Goal: Task Accomplishment & Management: Use online tool/utility

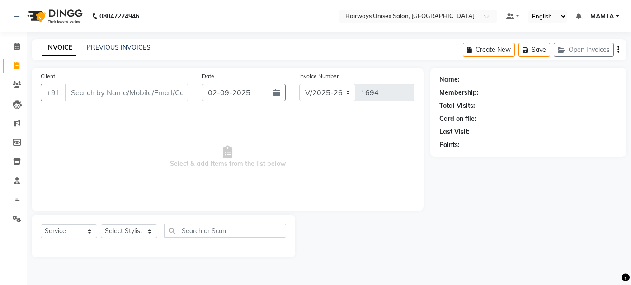
select select "8320"
select select "service"
click at [131, 90] on input "Client" at bounding box center [126, 92] width 123 height 17
click at [126, 95] on input "Client" at bounding box center [126, 92] width 123 height 17
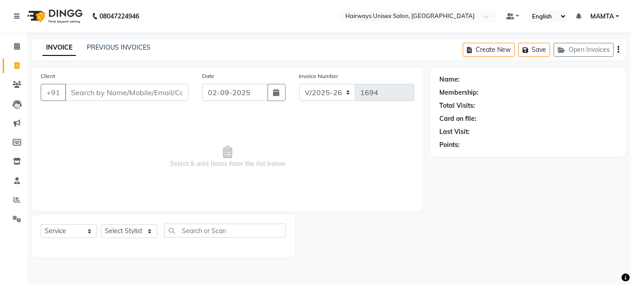
click at [126, 95] on input "Client" at bounding box center [126, 92] width 123 height 17
type input "7977146067"
click at [149, 95] on span "Add Client" at bounding box center [165, 92] width 36 height 9
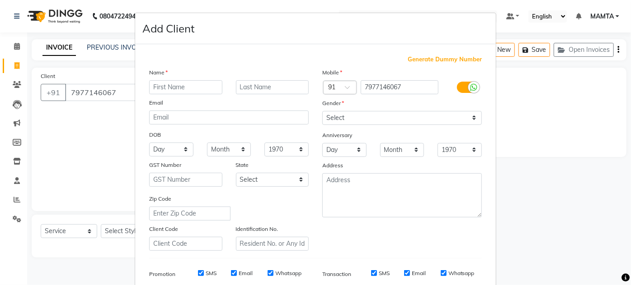
click at [189, 89] on input "text" at bounding box center [185, 87] width 73 height 14
type input "[PERSON_NAME]"
click at [415, 121] on select "Select Male Female Other Prefer Not To Say" at bounding box center [401, 118] width 159 height 14
select select "male"
click at [322, 111] on select "Select Male Female Other Prefer Not To Say" at bounding box center [401, 118] width 159 height 14
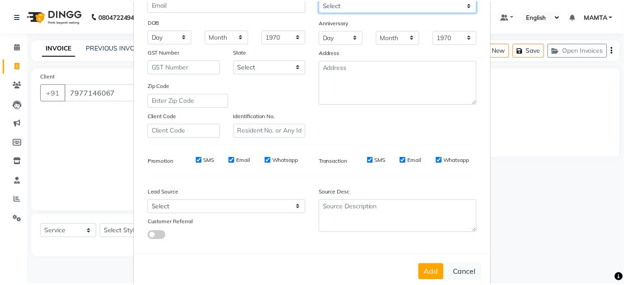
scroll to position [131, 0]
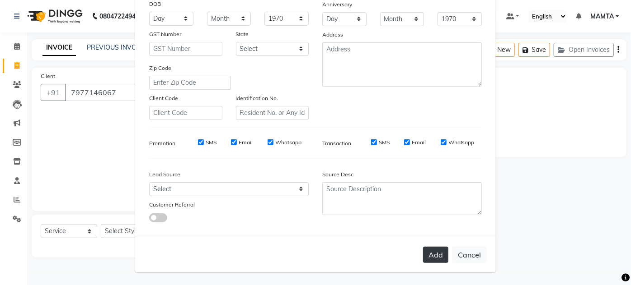
click at [429, 252] on button "Add" at bounding box center [435, 255] width 25 height 16
type input "79******67"
select select
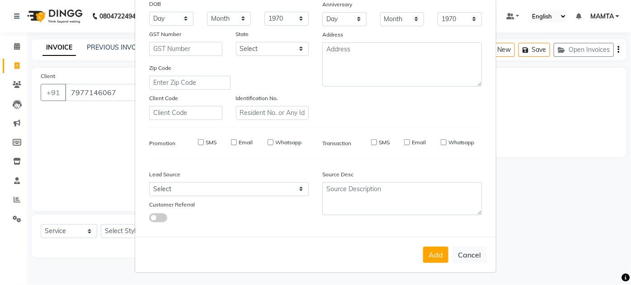
select select
checkbox input "false"
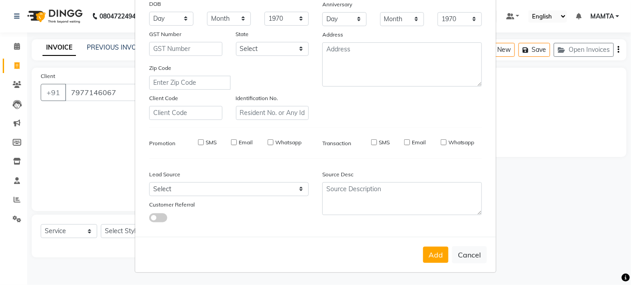
checkbox input "false"
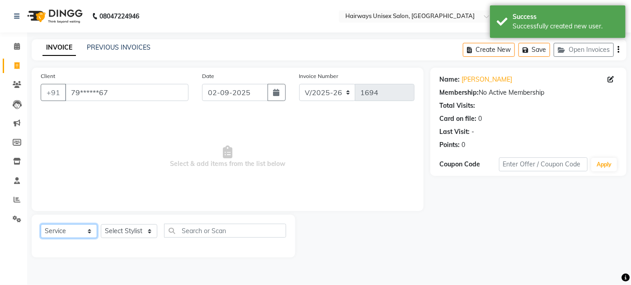
click at [76, 230] on select "Select Service Product Membership Package Voucher Prepaid Gift Card" at bounding box center [69, 231] width 56 height 14
select select "membership"
click at [41, 224] on select "Select Service Product Membership Package Voucher Prepaid Gift Card" at bounding box center [69, 231] width 56 height 14
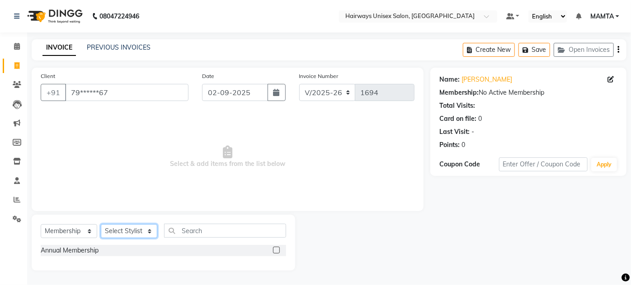
click at [124, 230] on select "Select Stylist AHSAN AZAD IMRAN Kamal Salmani KASHISH MAMTA POOJA PUMMY RAJA SA…" at bounding box center [129, 231] width 56 height 14
select select "80508"
click at [101, 224] on select "Select Stylist AHSAN AZAD IMRAN Kamal Salmani KASHISH MAMTA POOJA PUMMY RAJA SA…" at bounding box center [129, 231] width 56 height 14
click at [276, 250] on label at bounding box center [276, 250] width 7 height 7
click at [276, 250] on input "checkbox" at bounding box center [276, 251] width 6 height 6
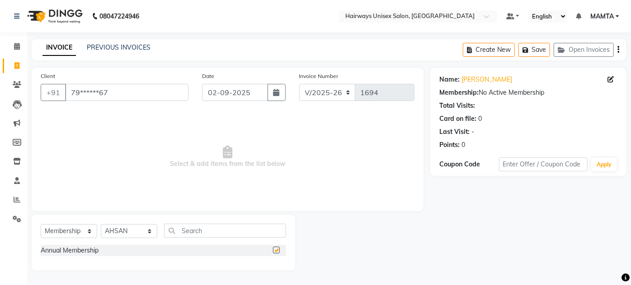
select select "select"
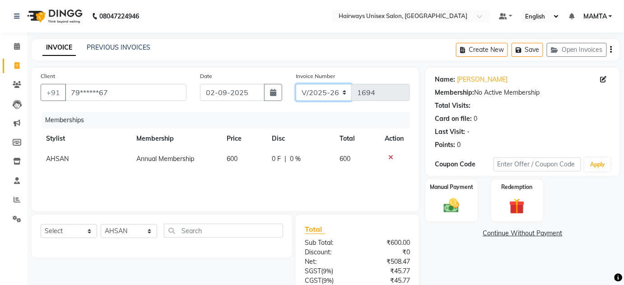
click at [323, 90] on select "INV/25-26 V/2025-26" at bounding box center [324, 92] width 56 height 17
select select "8645"
click at [296, 84] on select "INV/25-26 V/2025-26" at bounding box center [324, 92] width 56 height 17
type input "0574"
click at [612, 50] on icon "button" at bounding box center [612, 50] width 2 height 0
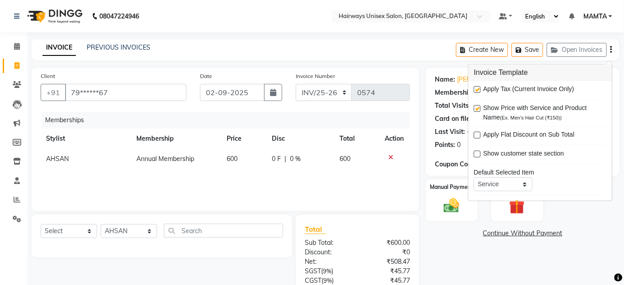
click at [478, 89] on label at bounding box center [477, 89] width 7 height 7
click at [478, 89] on input "checkbox" at bounding box center [477, 90] width 6 height 6
checkbox input "false"
click at [454, 253] on div "Name: Manan Membership: No Active Membership Total Visits: Card on file: 0 Last…" at bounding box center [526, 194] width 201 height 252
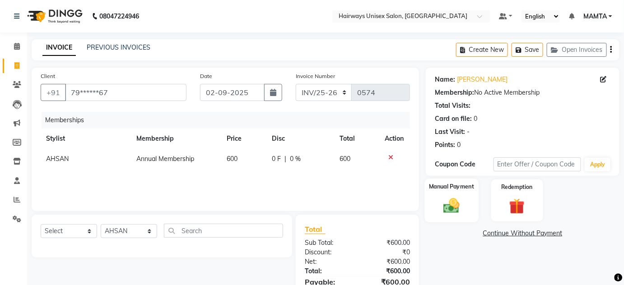
click at [453, 210] on img at bounding box center [452, 206] width 26 height 19
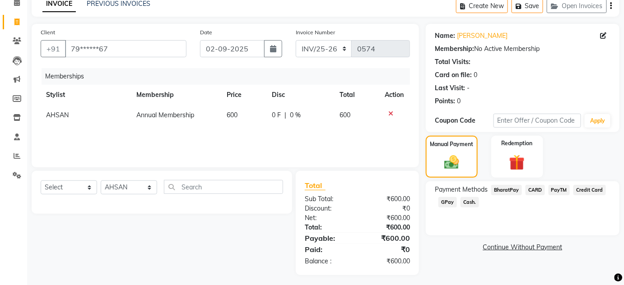
scroll to position [47, 0]
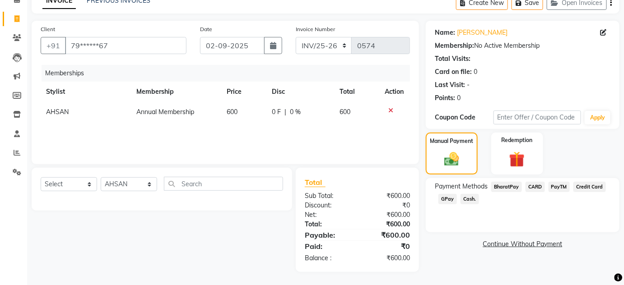
click at [469, 201] on span "Cash." at bounding box center [470, 199] width 19 height 10
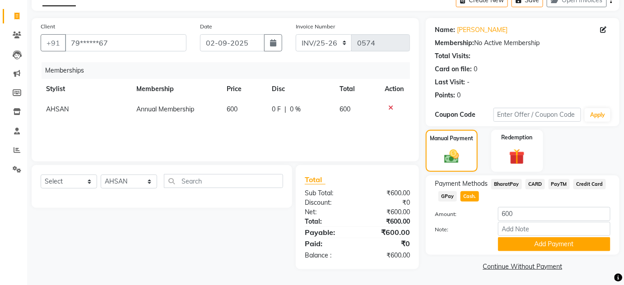
scroll to position [51, 0]
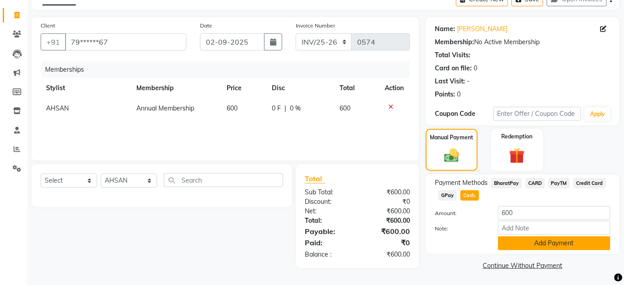
click at [535, 245] on button "Add Payment" at bounding box center [554, 244] width 112 height 14
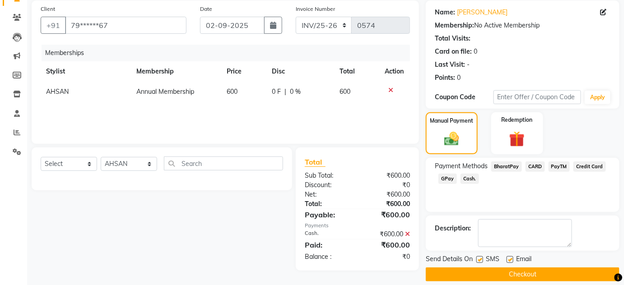
scroll to position [76, 0]
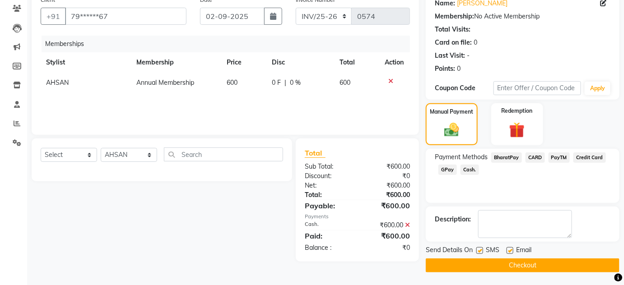
click at [534, 262] on button "Checkout" at bounding box center [523, 266] width 194 height 14
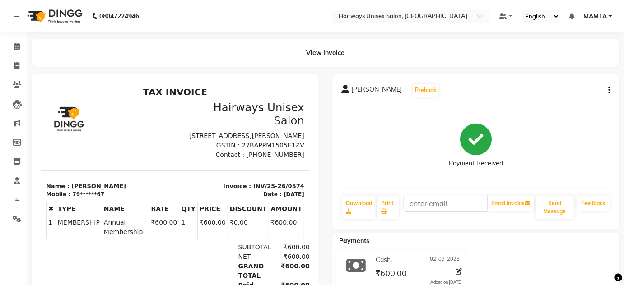
click at [610, 90] on icon "button" at bounding box center [610, 90] width 2 height 0
click at [458, 269] on icon at bounding box center [459, 272] width 6 height 6
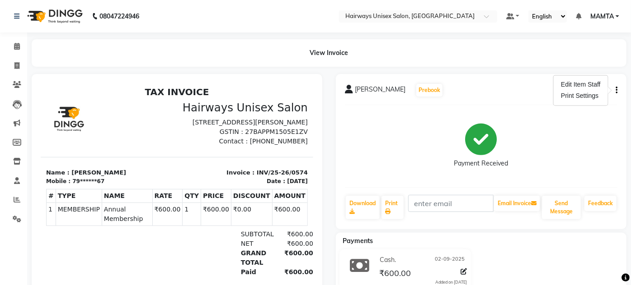
select select "116"
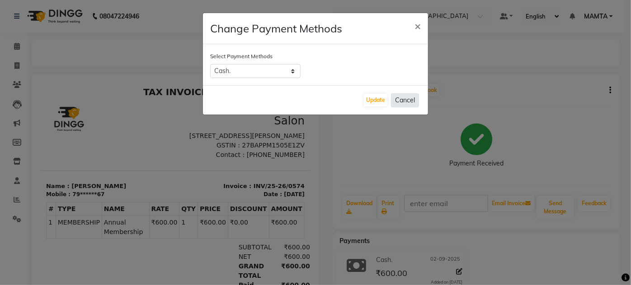
click at [411, 98] on button "Cancel" at bounding box center [405, 100] width 28 height 14
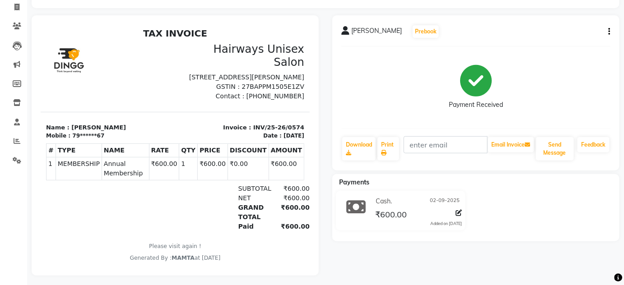
scroll to position [69, 0]
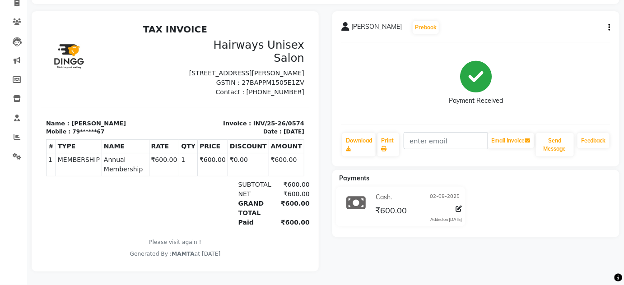
click at [454, 205] on div at bounding box center [457, 211] width 10 height 12
click at [459, 206] on icon at bounding box center [459, 209] width 6 height 6
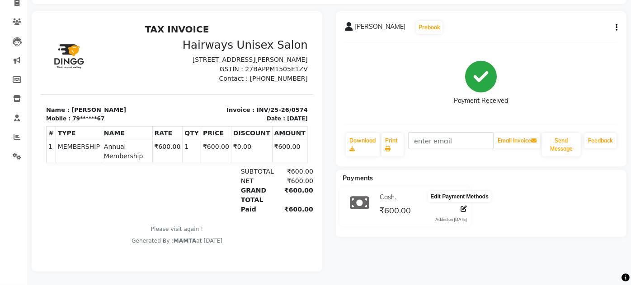
select select "116"
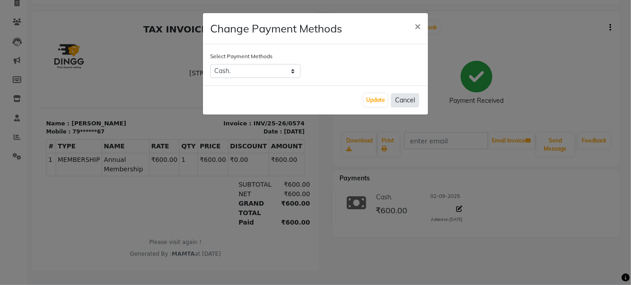
click at [408, 97] on button "Cancel" at bounding box center [405, 100] width 28 height 14
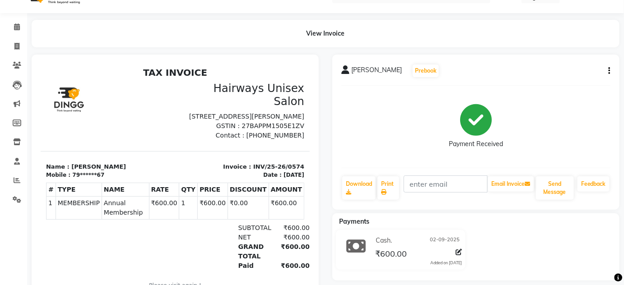
scroll to position [0, 0]
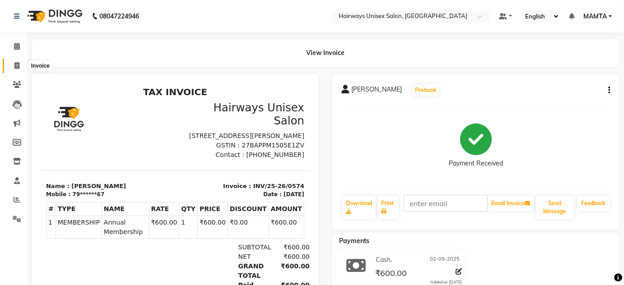
click at [19, 67] on icon at bounding box center [16, 65] width 5 height 7
select select "service"
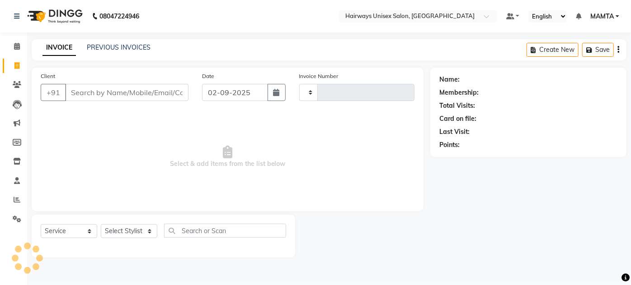
type input "1694"
select select "8320"
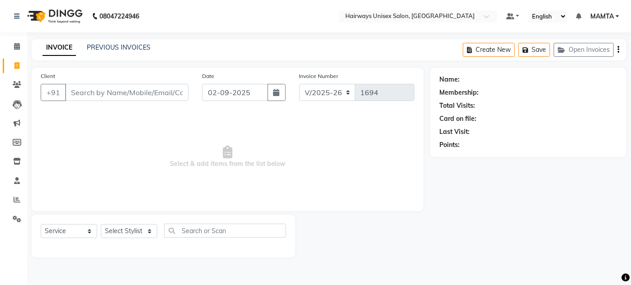
click at [156, 94] on input "Client" at bounding box center [126, 92] width 123 height 17
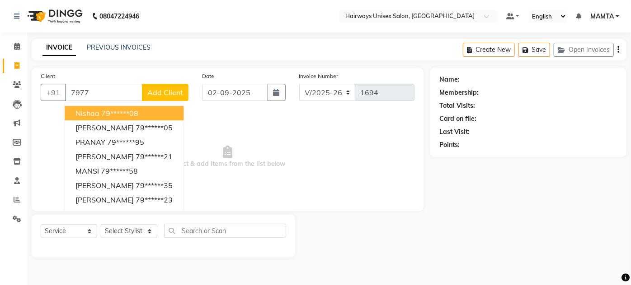
click at [138, 93] on input "7977" at bounding box center [103, 92] width 77 height 17
type input "7"
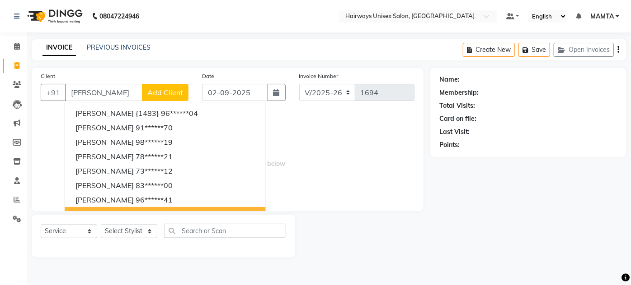
drag, startPoint x: 148, startPoint y: 155, endPoint x: 160, endPoint y: 224, distance: 70.5
click at [160, 224] on div "Client +91 MANAN Manan Shingal {1483} 96******04 MANAN CHHEDA 91******70 MANAN …" at bounding box center [227, 163] width 405 height 190
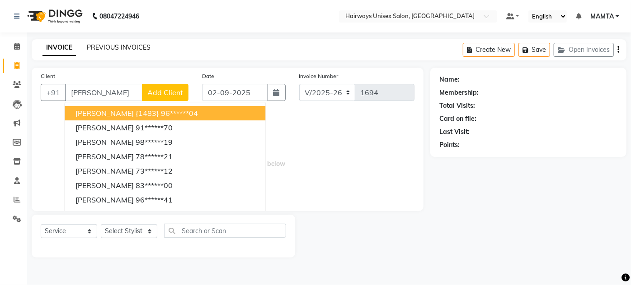
type input "[PERSON_NAME]"
click at [107, 49] on link "PREVIOUS INVOICES" at bounding box center [119, 47] width 64 height 8
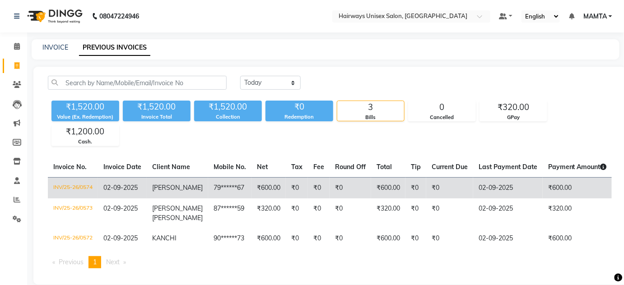
click at [169, 184] on span "[PERSON_NAME]" at bounding box center [177, 188] width 51 height 8
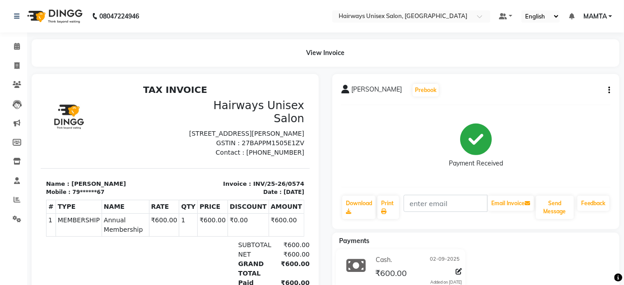
scroll to position [7, 0]
click at [611, 90] on icon "button" at bounding box center [610, 90] width 2 height 0
click at [588, 86] on div "Edit Item Staff" at bounding box center [573, 84] width 43 height 11
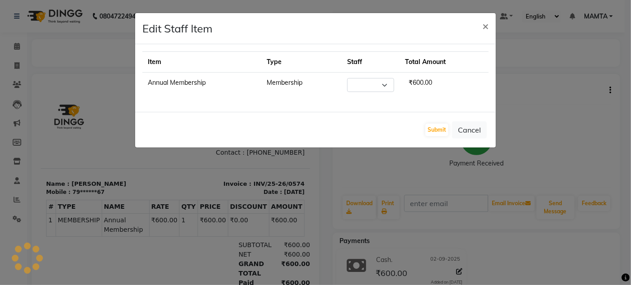
select select "80508"
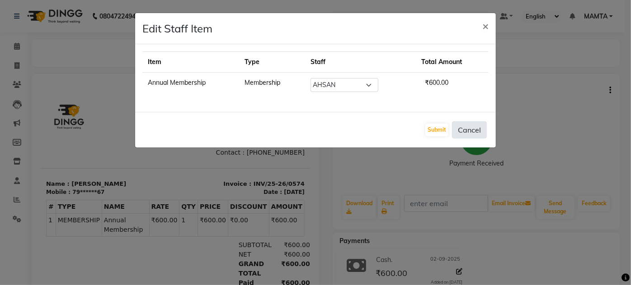
click at [477, 128] on button "Cancel" at bounding box center [469, 130] width 35 height 17
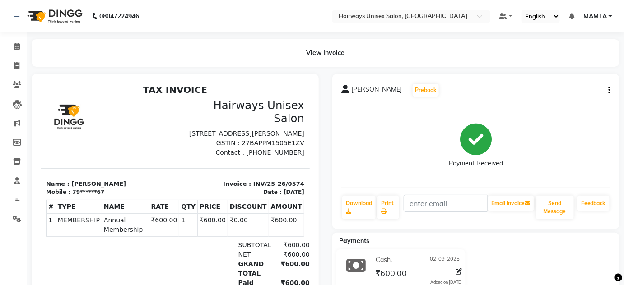
click at [608, 86] on button "button" at bounding box center [607, 90] width 5 height 9
click at [582, 97] on div "Print Settings" at bounding box center [573, 96] width 43 height 11
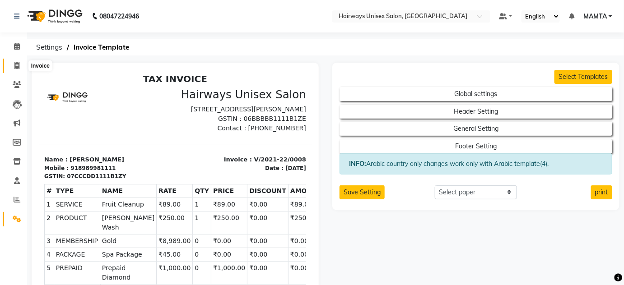
click at [17, 62] on icon at bounding box center [16, 65] width 5 height 7
select select "8320"
select select "service"
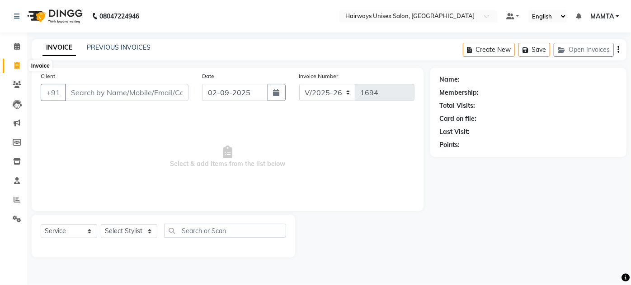
click at [17, 68] on icon at bounding box center [16, 65] width 5 height 7
select select "service"
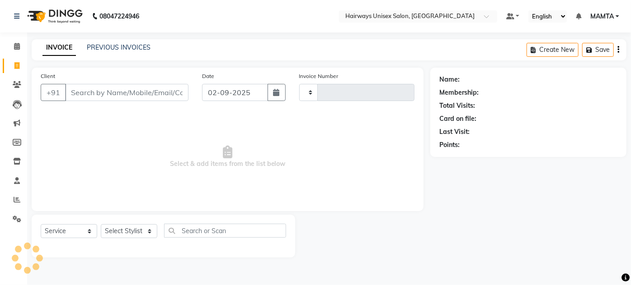
type input "1694"
select select "8320"
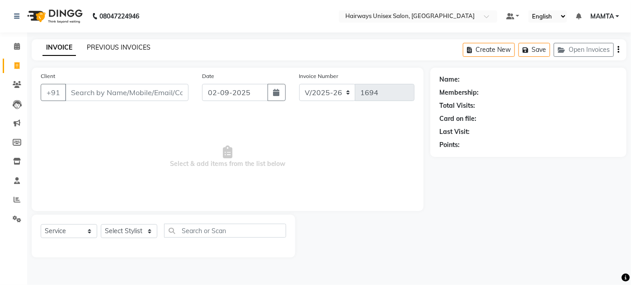
click at [107, 48] on link "PREVIOUS INVOICES" at bounding box center [119, 47] width 64 height 8
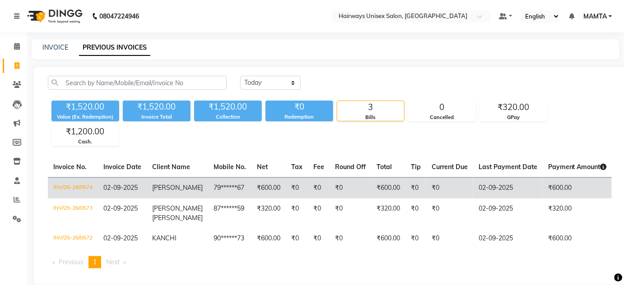
click at [330, 193] on td "₹0" at bounding box center [351, 188] width 42 height 21
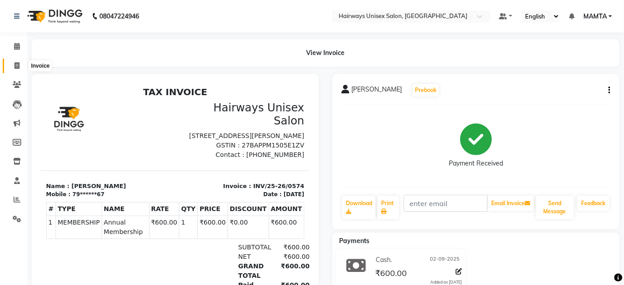
click at [15, 67] on icon at bounding box center [16, 65] width 5 height 7
select select "8320"
select select "service"
